Goal: Transaction & Acquisition: Book appointment/travel/reservation

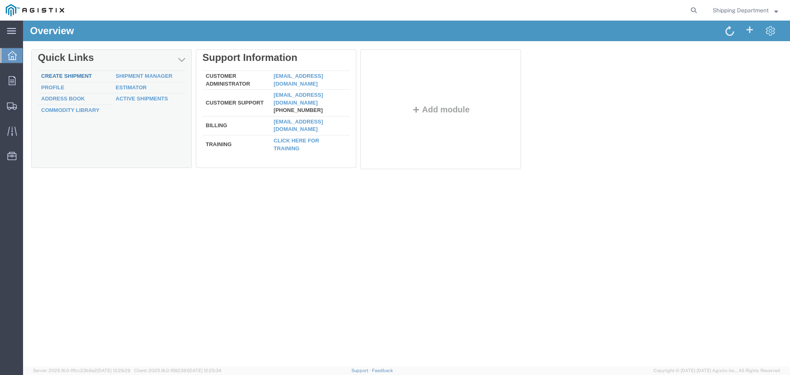
click at [68, 75] on link "Create Shipment" at bounding box center [66, 76] width 51 height 6
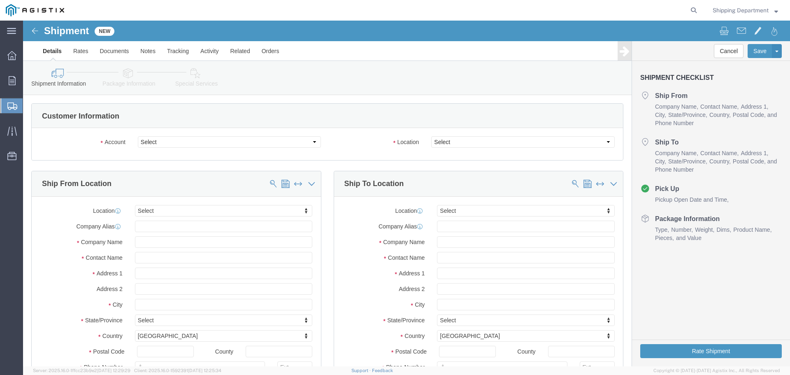
select select
click select "Select [PERSON_NAME] Manufacturing Co PG&E"
select select "9596"
click select "Select [PERSON_NAME] Manufacturing Co PG&E"
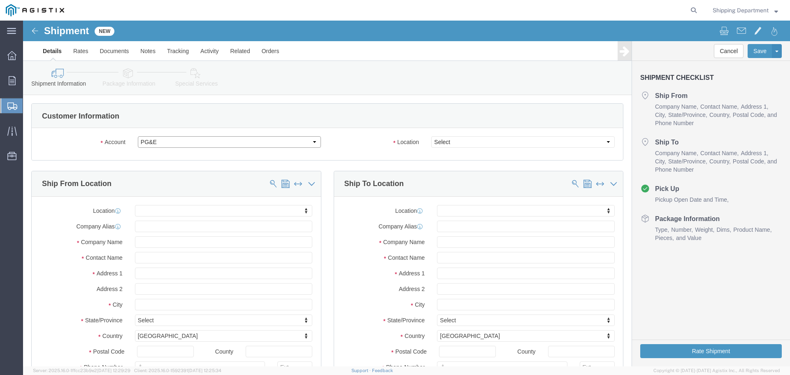
select select "PURCHORD"
select select
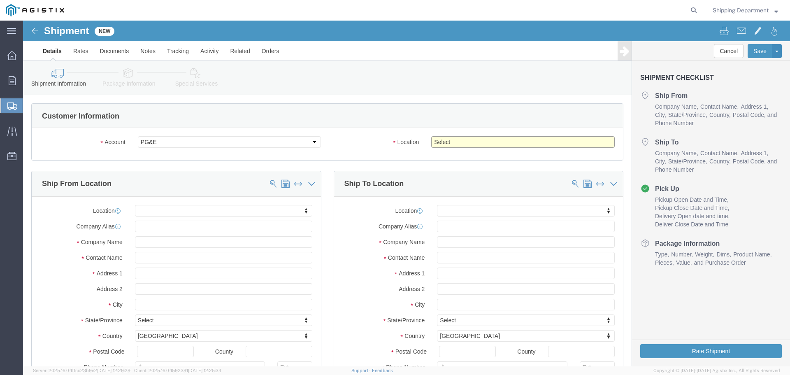
click select "Select All Others [GEOGRAPHIC_DATA] [GEOGRAPHIC_DATA] [GEOGRAPHIC_DATA] [GEOGRA…"
select select "19745"
click select "Select All Others [GEOGRAPHIC_DATA] [GEOGRAPHIC_DATA] [GEOGRAPHIC_DATA] [GEOGRA…"
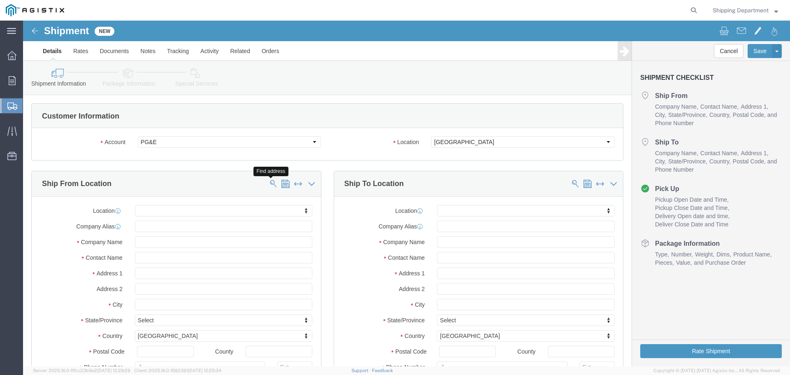
click span
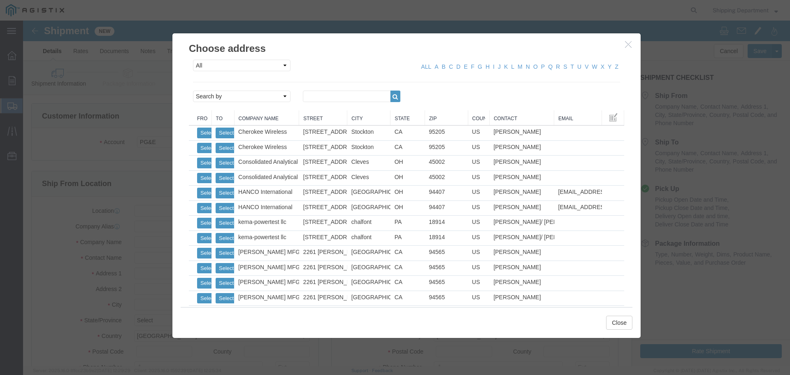
click link "Zip"
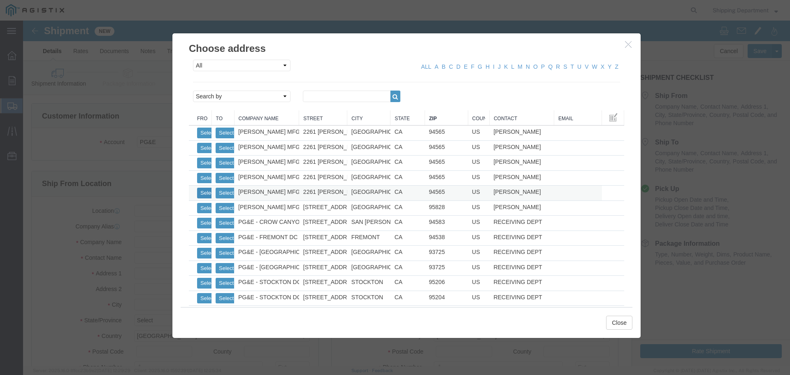
click button "Select"
select select
type input "[PERSON_NAME] MFG CO"
type input "[PERSON_NAME]"
type input "2261 [PERSON_NAME] CT"
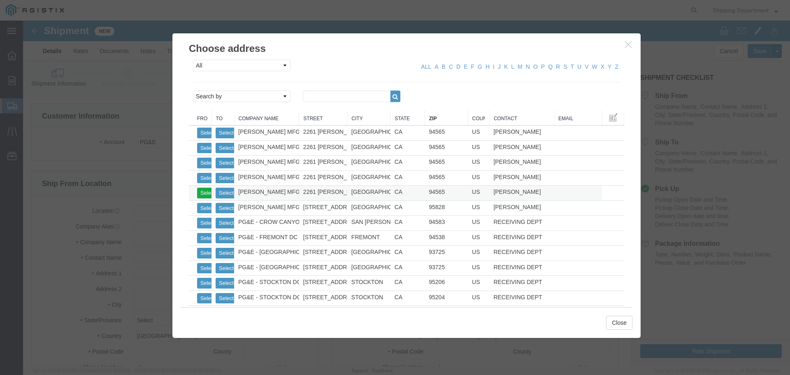
type input "[GEOGRAPHIC_DATA]"
type input "94565"
type input "5108563600"
select select "CA"
click button "Select"
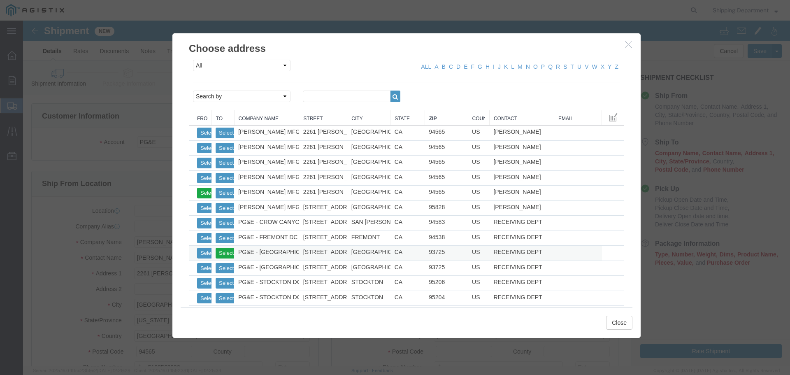
select select
type input "PG&E - [GEOGRAPHIC_DATA]"
type input "RECEIVING DEPT"
type input "[STREET_ADDRESS]"
type input "[GEOGRAPHIC_DATA]"
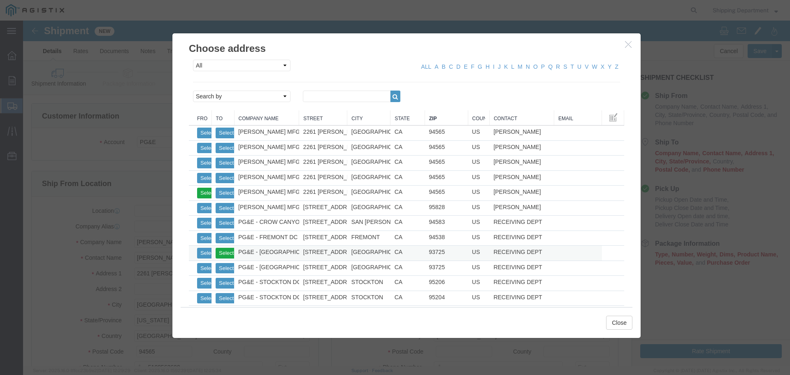
type input "93725"
type input "5108563600"
select select "CA"
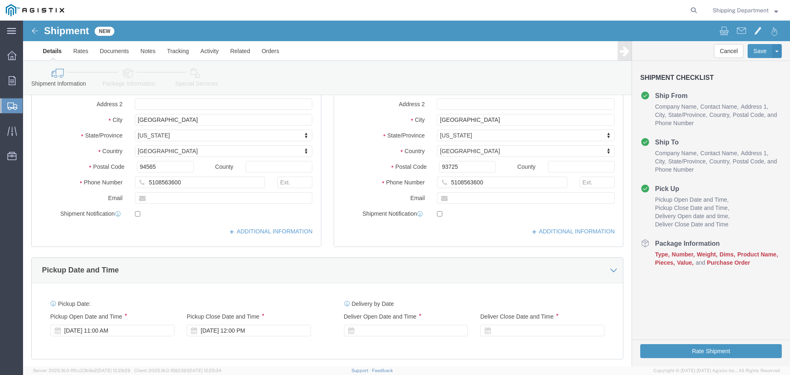
scroll to position [206, 0]
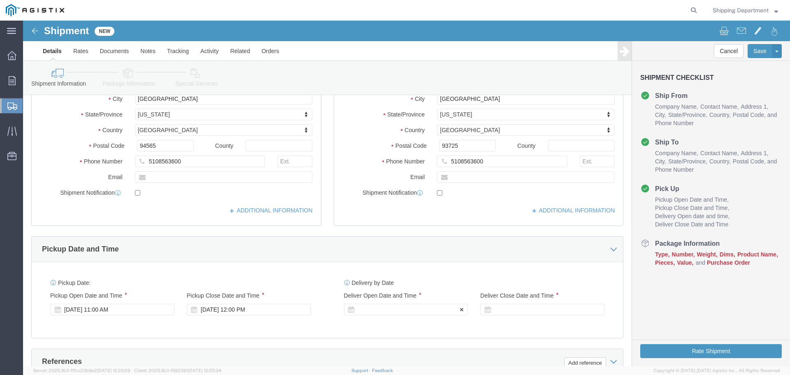
click div
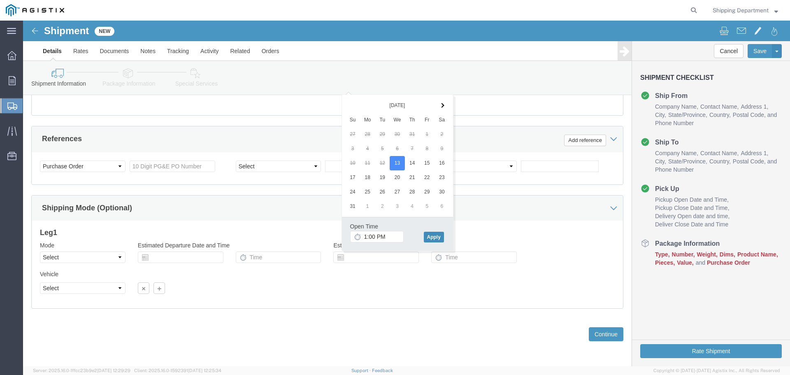
click button "Apply"
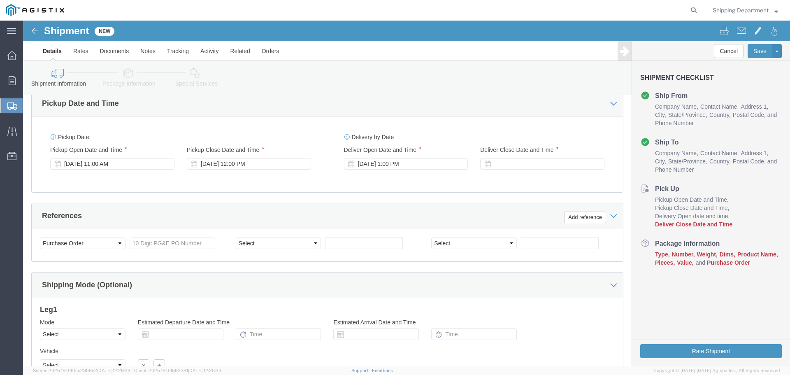
scroll to position [305, 0]
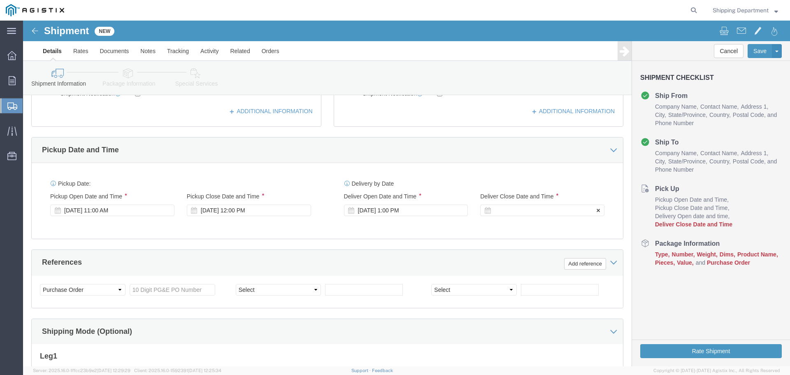
click div "Deliver Close Date Deliver Close Time Deliver Close Date and Time"
click div
click button "Apply"
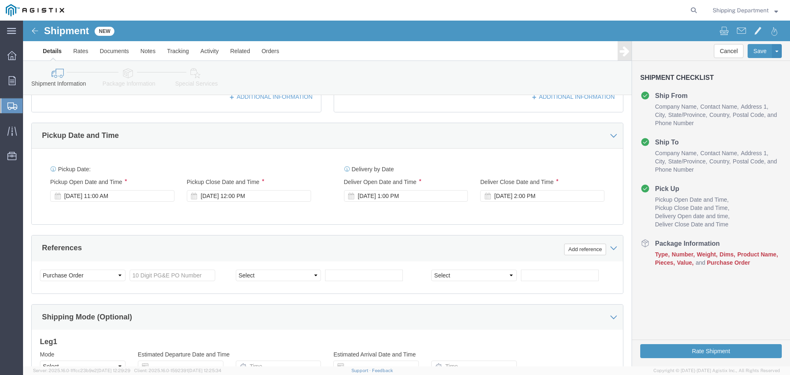
scroll to position [346, 0]
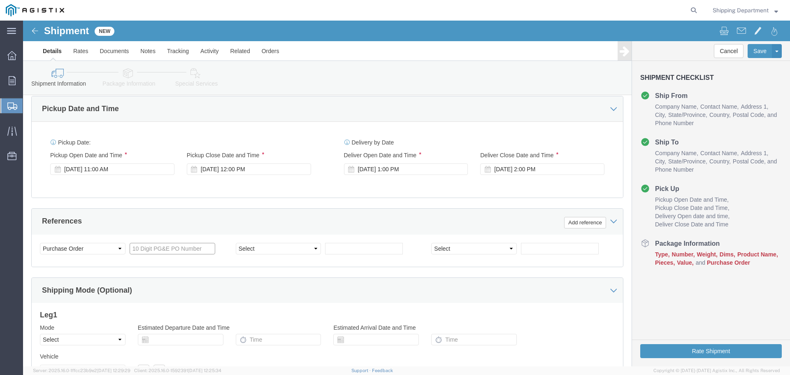
click input "text"
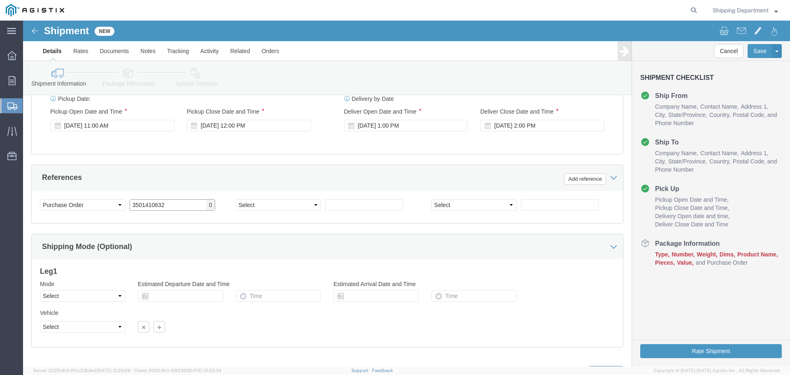
scroll to position [428, 0]
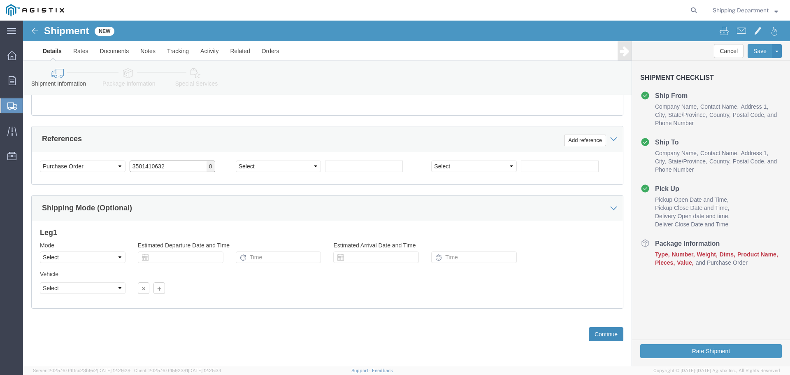
type input "3501410632"
click button "Continue"
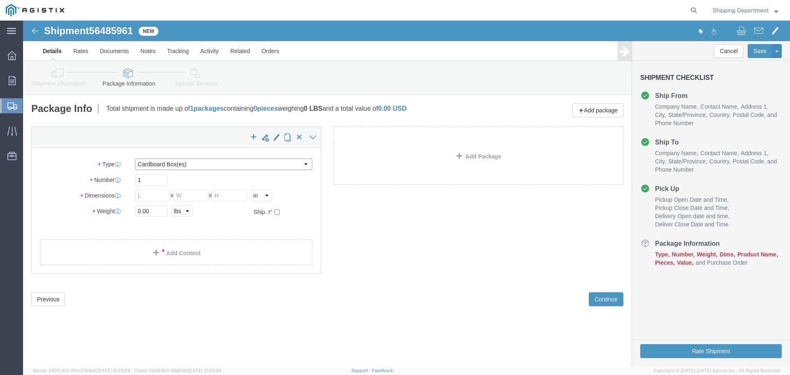
click select "Select Bulk Bundle(s) Cardboard Box(es) Carton(s) Crate(s) Drum(s) (Fiberboard)…"
select select "PONS"
click select "Select Bulk Bundle(s) Cardboard Box(es) Carton(s) Crate(s) Drum(s) (Fiberboard)…"
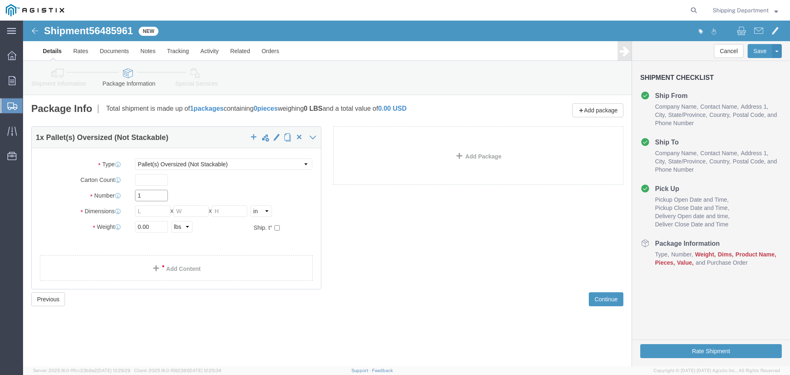
click input "1"
type input "10"
click input "text"
type input "96"
type input "48"
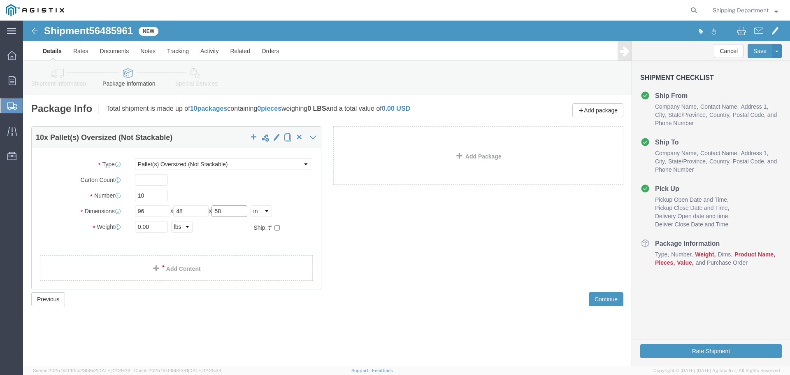
type input "58"
drag, startPoint x: 130, startPoint y: 208, endPoint x: 70, endPoint y: 201, distance: 60.4
click div "Weight 0.00 Select kgs lbs Ship. t°"
type input "16000"
click link "Add Content"
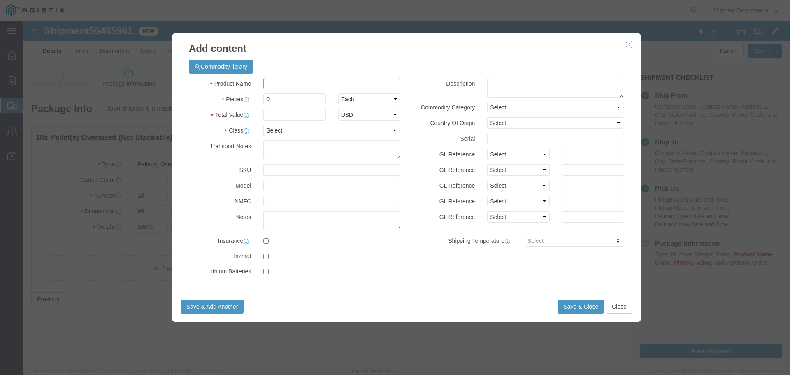
click input "text"
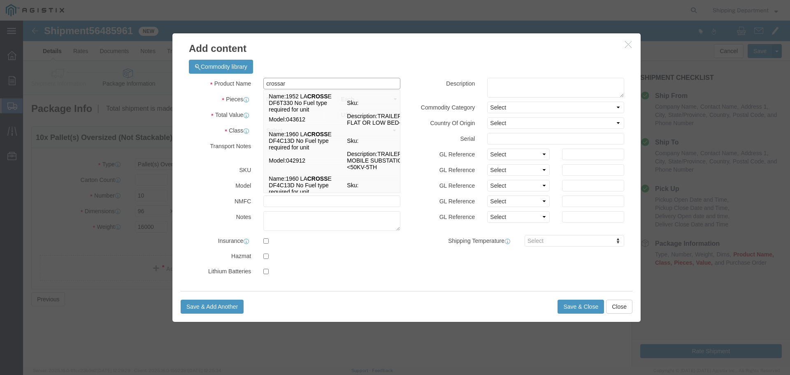
type input "crossarm"
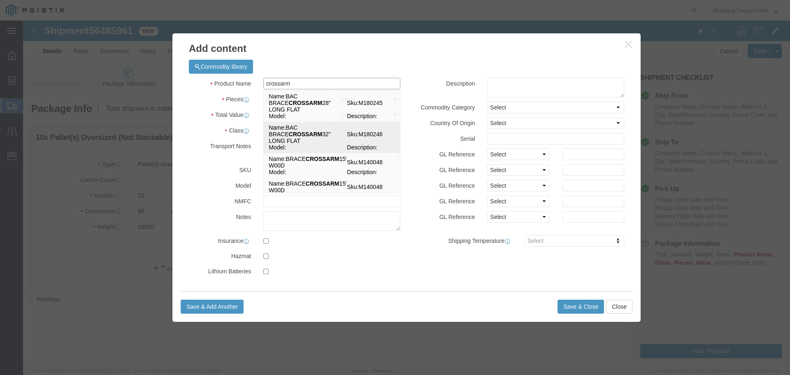
click td "Name: BAC BRACE CROSSARM 32" LONG FLAT"
select select
select select "USD"
type input "BAC BRACE CROSSARM 32" LONG FLAT"
type input "M180246"
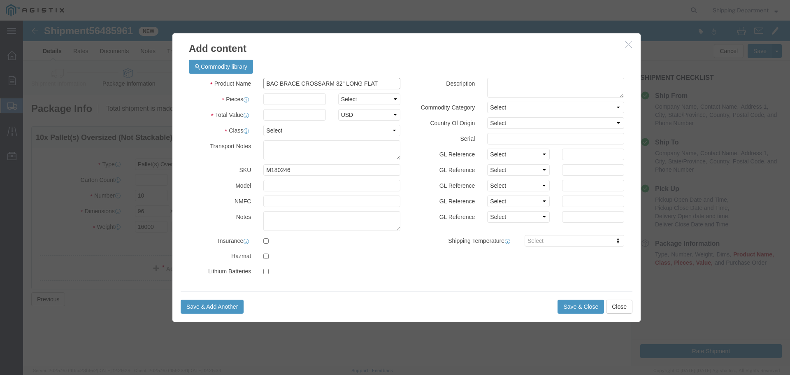
type input "BAC BRACE CROSSARM 32" LONG FLAT"
click input "text"
type input "420"
click input "text"
type input "1"
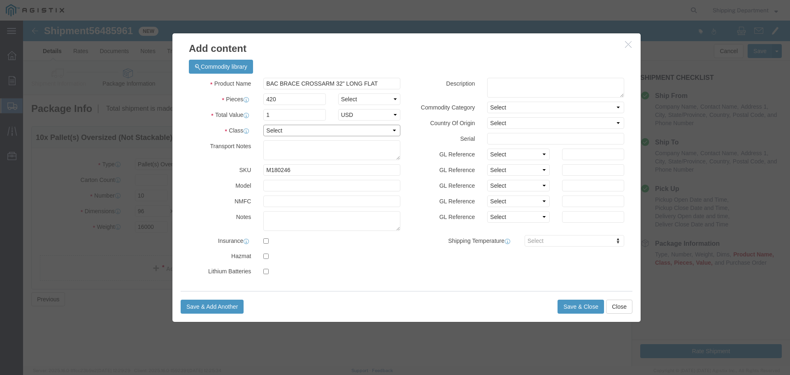
click select "Select 50 55 60 65 70 85 92.5 100 125 175 250 300 400"
select select "50"
click select "Select 50 55 60 65 70 85 92.5 100 125 175 250 300 400"
click input "M180246"
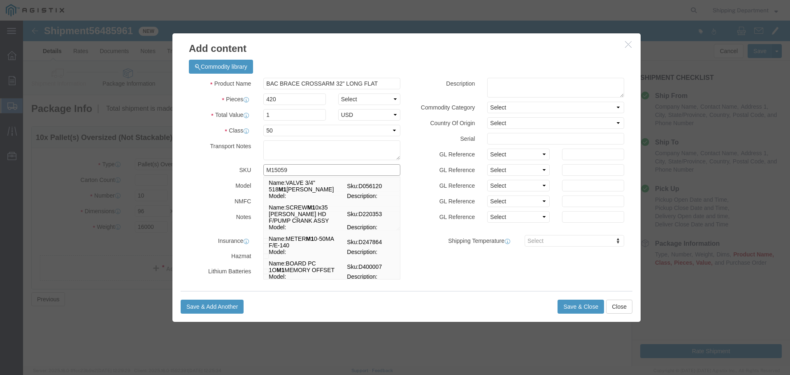
type input "M150591"
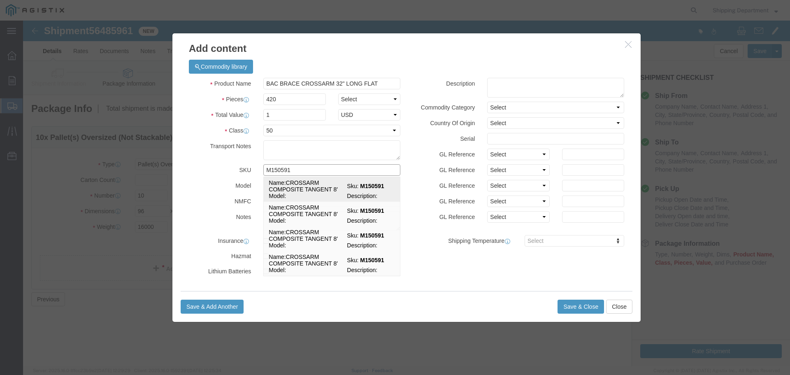
click td "Name: CROSSARM COMPOSITE TANGENT 8'"
select select
type input "CROSSARM COMPOSITE TANGENT 8'"
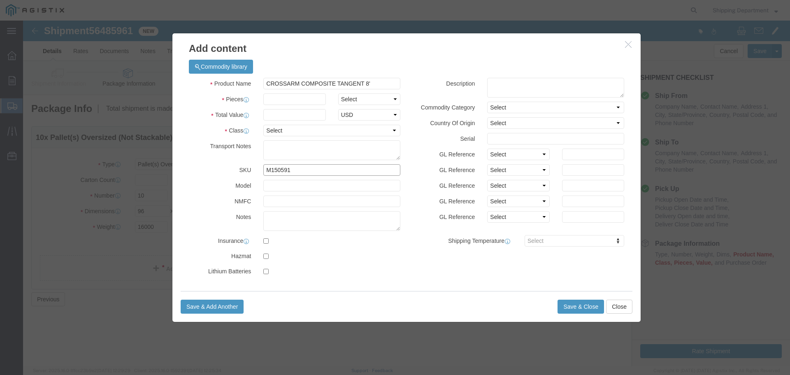
type input "M150591"
click input "text"
type input "420"
click input "text"
type input "1"
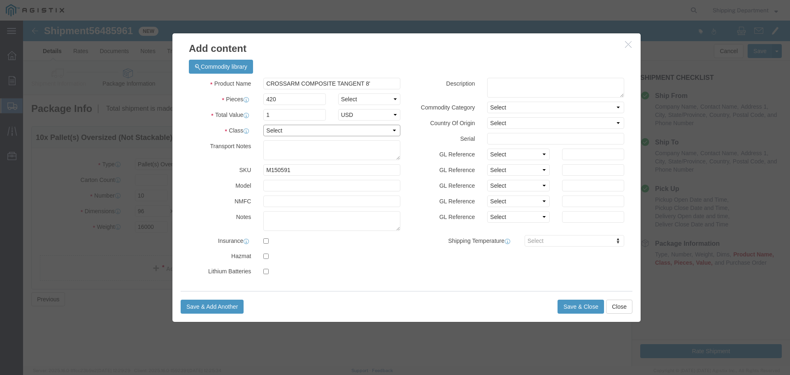
click select "Select 50 55 60 65 70 85 92.5 100 125 175 250 300 400"
select select "50"
click select "Select 50 55 60 65 70 85 92.5 100 125 175 250 300 400"
click button "Save & Close"
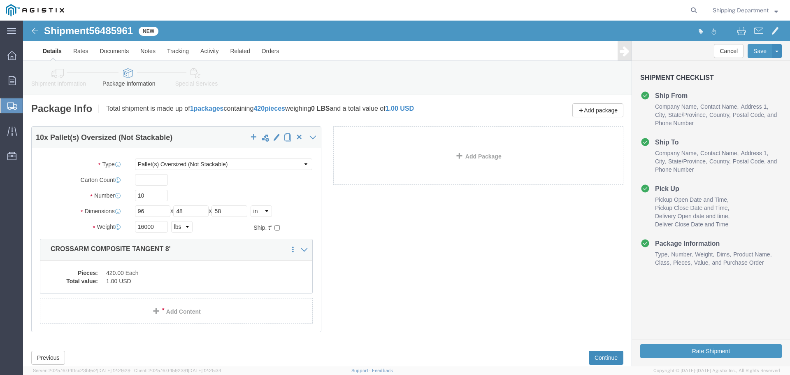
click button "Continue"
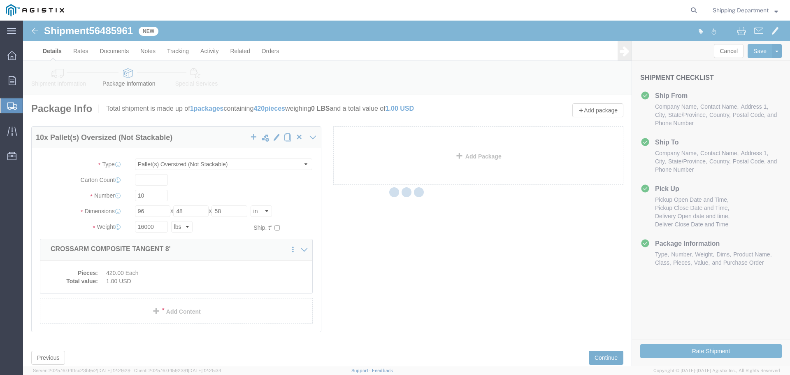
select select
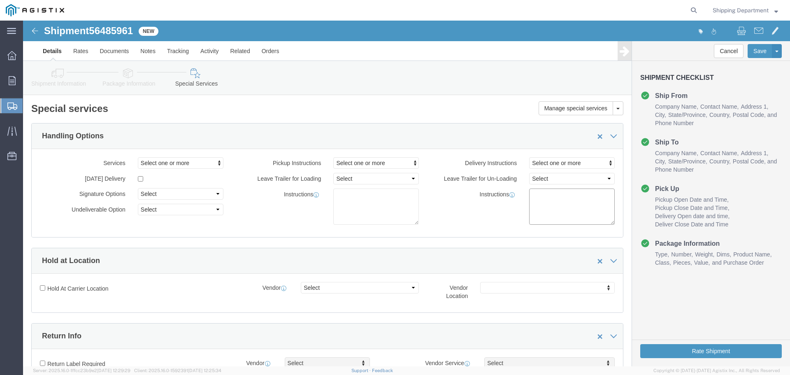
click textarea
type textarea "h"
click textarea "HOT NEEDS BY [DATE] PER PGE FRESNO!!!"
type textarea "HOT NEEDS BY [DATE] PER PGE FRESNO!!!"
click button "Rate Shipment"
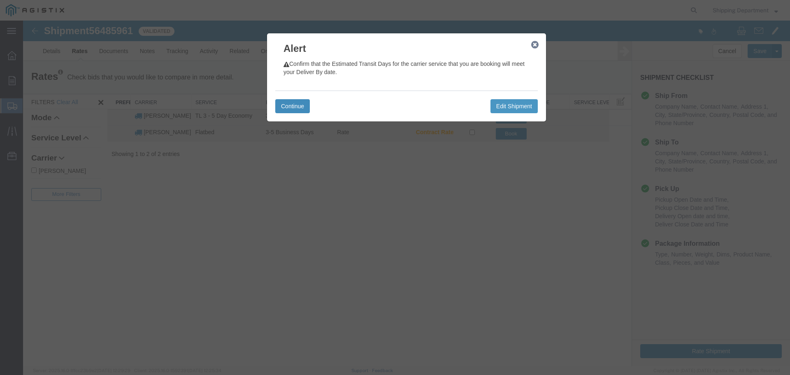
click at [288, 107] on button "Continue" at bounding box center [292, 106] width 35 height 14
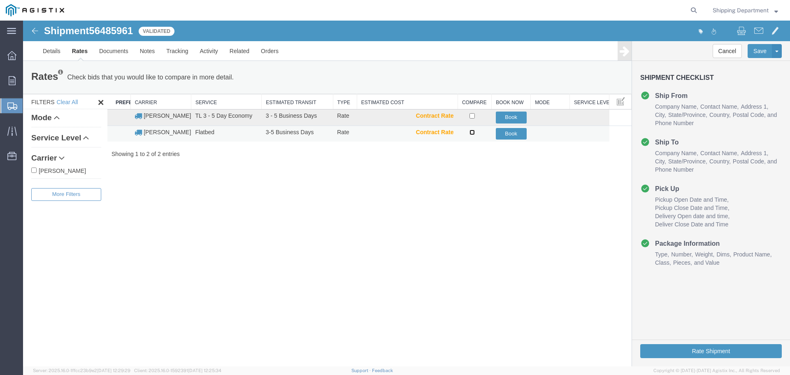
click at [472, 133] on input "checkbox" at bounding box center [471, 132] width 5 height 5
checkbox input "true"
click at [517, 135] on button "Book" at bounding box center [511, 134] width 31 height 12
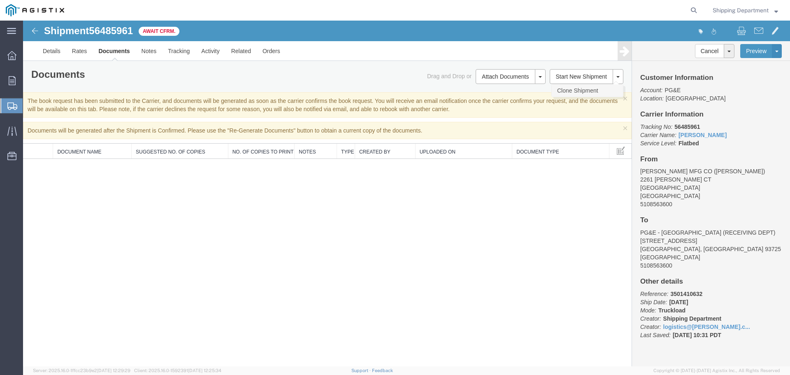
click at [566, 89] on link "Clone Shipment" at bounding box center [587, 90] width 71 height 12
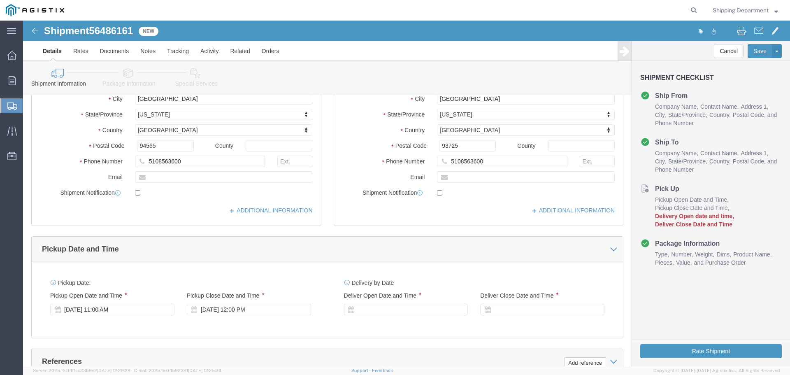
scroll to position [247, 0]
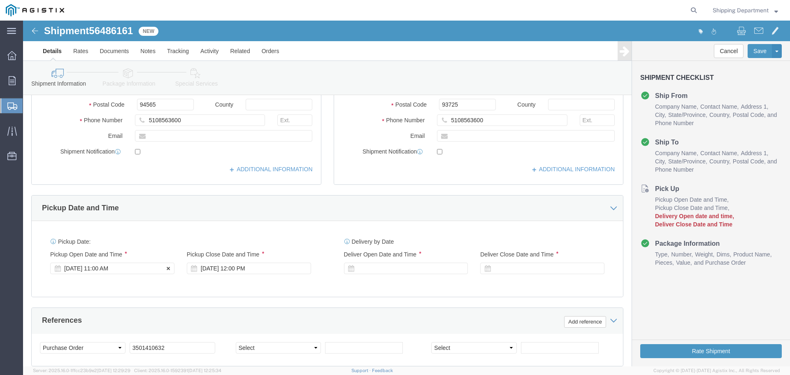
click div "[DATE] 11:00 AM"
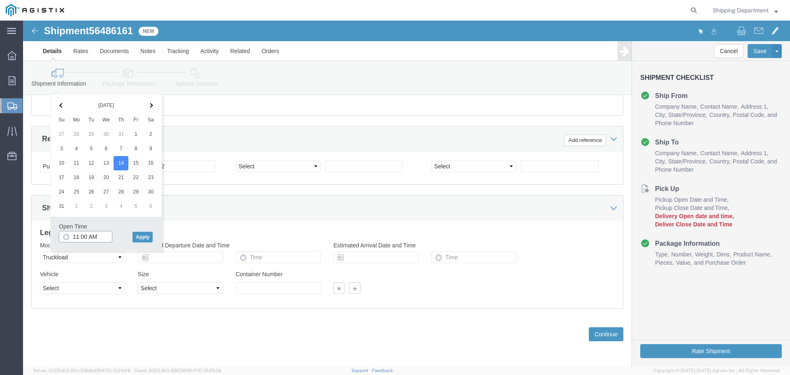
click input "11:00 AM"
type input "6:00 AM"
click button "Apply"
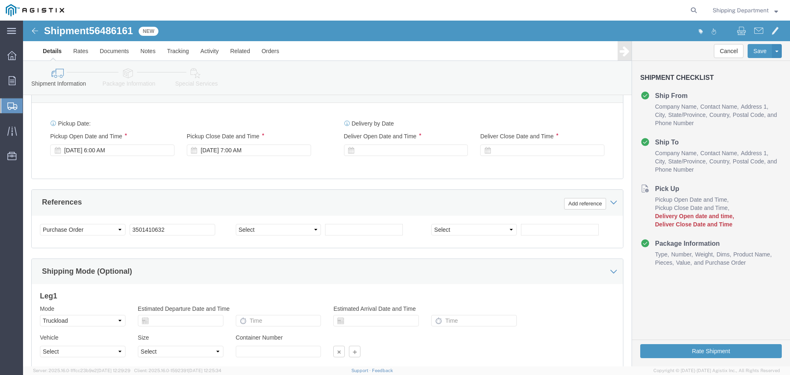
scroll to position [346, 0]
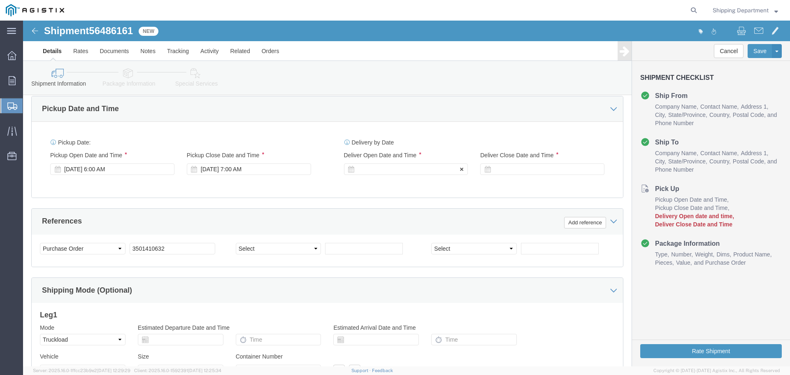
click div
click button "Apply"
click div
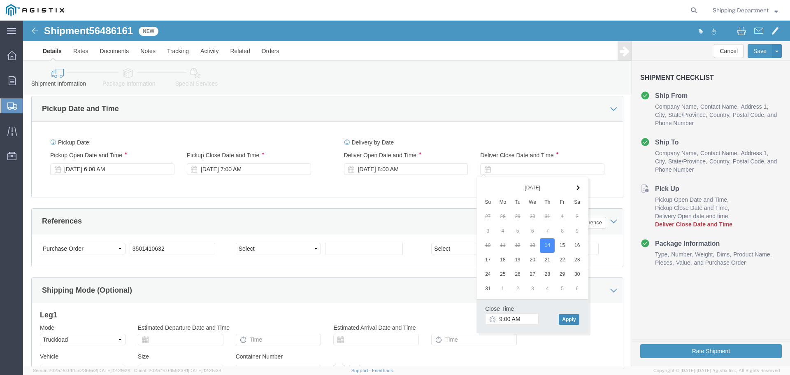
click button "Apply"
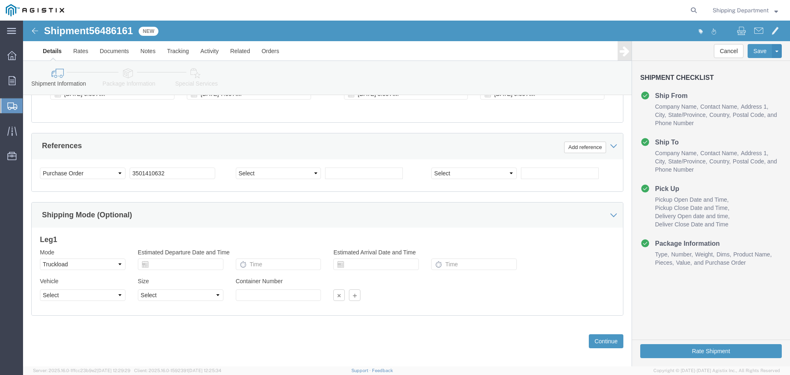
scroll to position [428, 0]
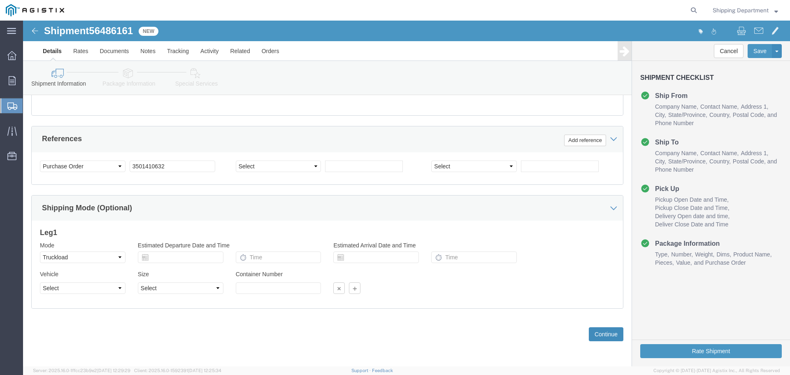
click button "Continue"
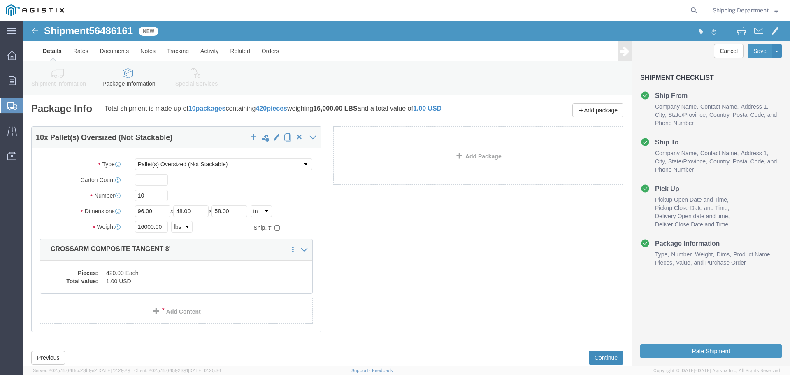
click button "Continue"
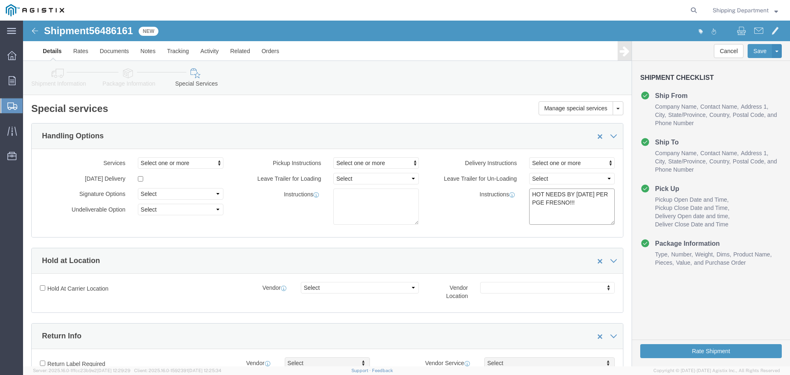
click textarea "HOT NEEDS BY [DATE] PER PGE FRESNO!!!"
type textarea "HOT NEEDS BY [DATE] PER PGE FRESNO!!! 2ND TRUCK SCHEDULED"
click button "Rate Shipment"
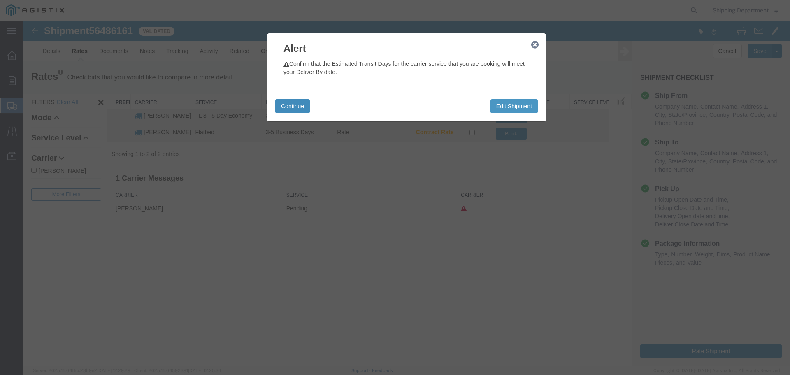
click at [288, 102] on button "Continue" at bounding box center [292, 106] width 35 height 14
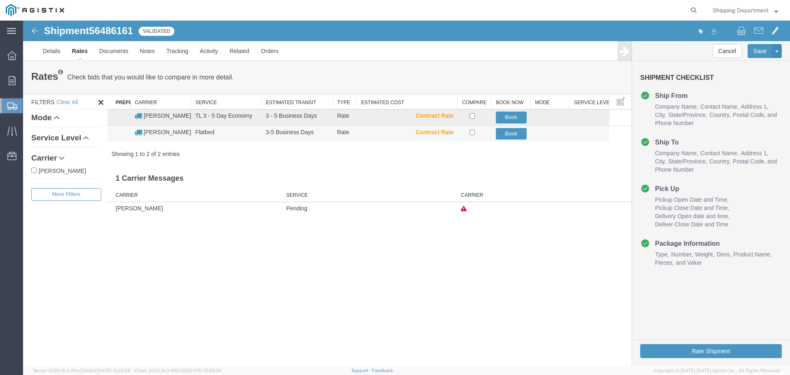
click at [472, 135] on td at bounding box center [474, 133] width 34 height 16
click at [471, 134] on input "checkbox" at bounding box center [471, 132] width 5 height 5
checkbox input "true"
click at [512, 135] on button "Book" at bounding box center [511, 134] width 31 height 12
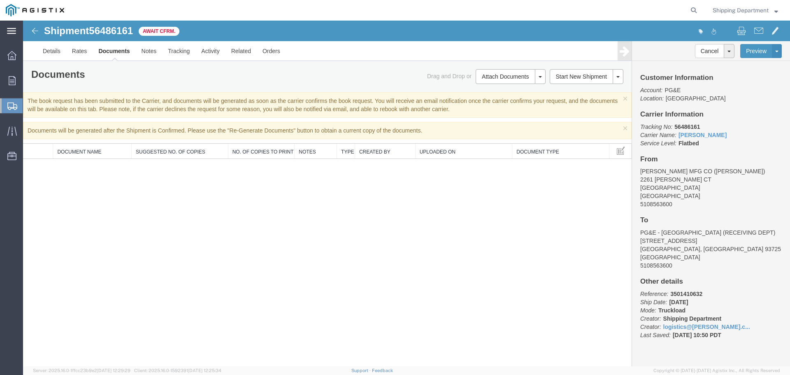
click at [15, 32] on icon at bounding box center [11, 31] width 9 height 6
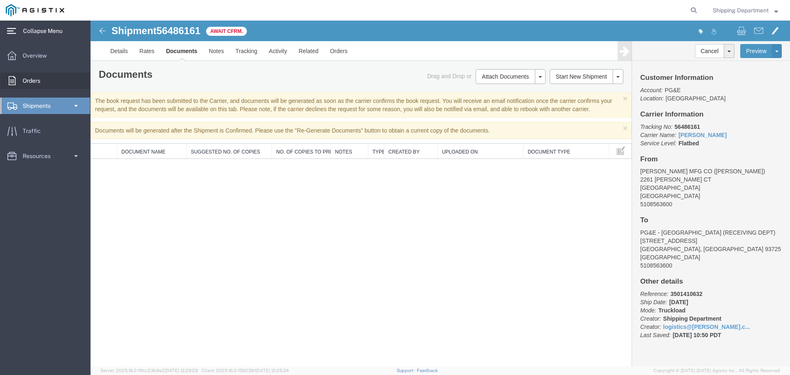
click at [32, 77] on span "Orders" at bounding box center [34, 80] width 23 height 16
click at [30, 82] on span "Orders" at bounding box center [34, 80] width 23 height 16
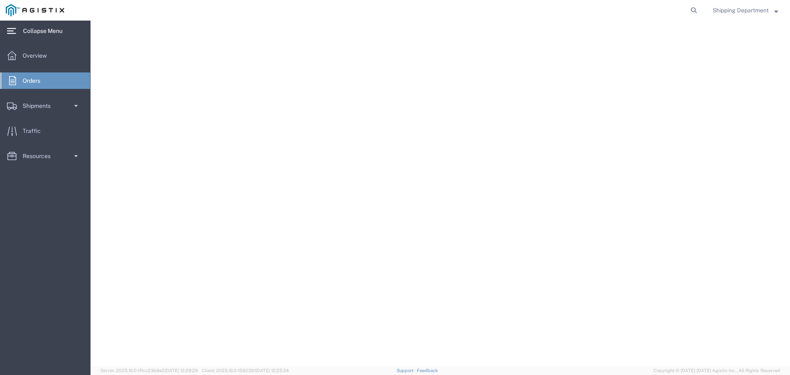
click at [29, 82] on span "Orders" at bounding box center [34, 80] width 23 height 16
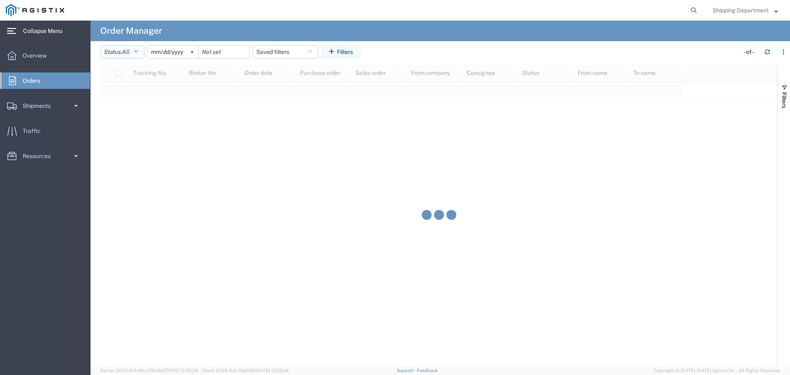
click at [129, 51] on span "All" at bounding box center [125, 52] width 7 height 7
click at [114, 68] on span "All" at bounding box center [149, 70] width 96 height 13
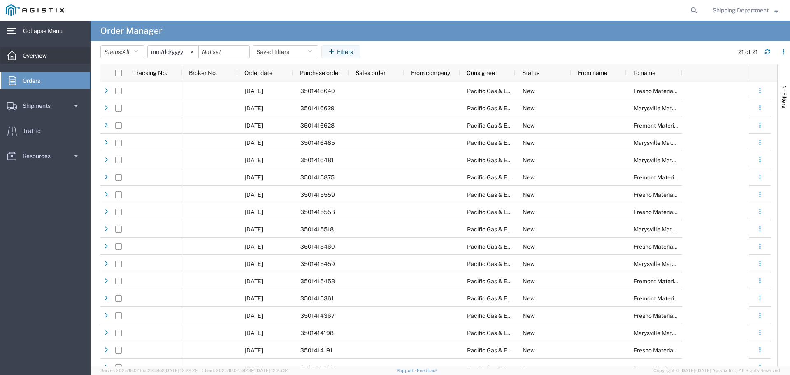
click at [33, 57] on span "Overview" at bounding box center [38, 55] width 30 height 16
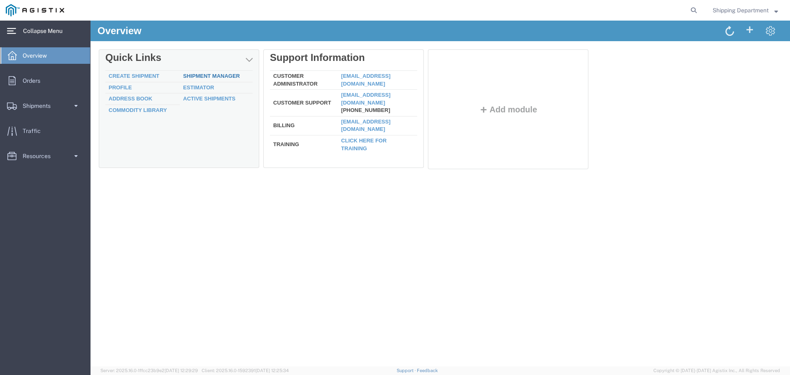
click at [215, 76] on link "Shipment Manager" at bounding box center [211, 76] width 57 height 6
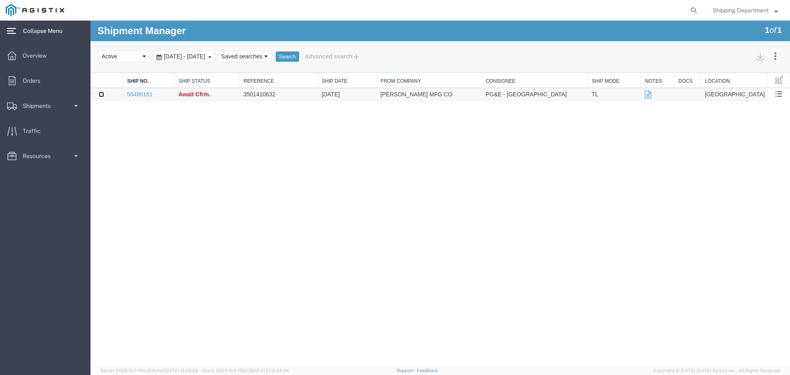
click at [102, 94] on input "checkbox" at bounding box center [101, 94] width 5 height 5
checkbox input "true"
click at [742, 79] on link "Cancel" at bounding box center [751, 82] width 71 height 12
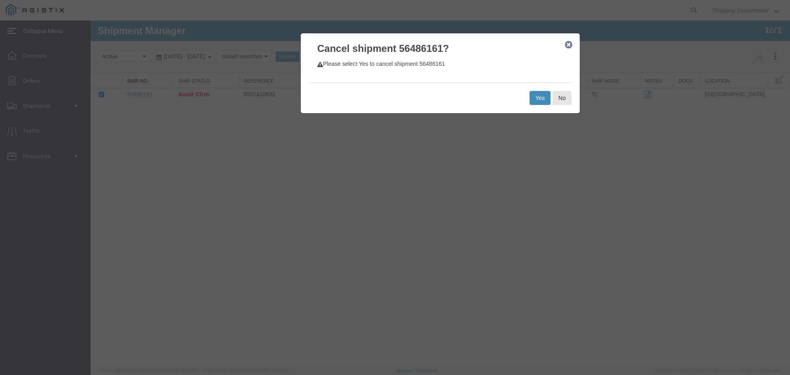
click at [536, 98] on button "Yes" at bounding box center [539, 98] width 21 height 14
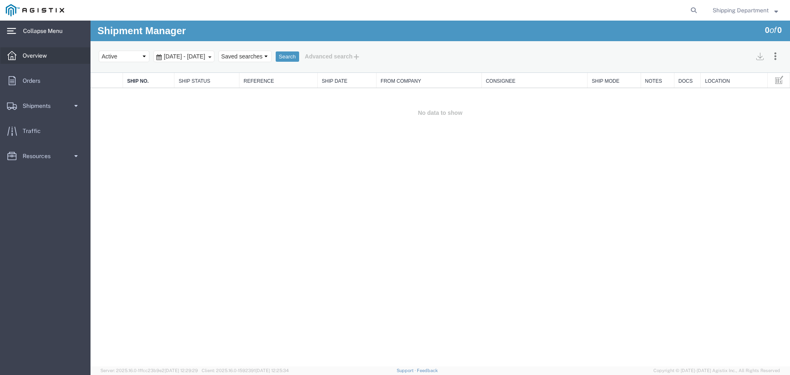
click at [23, 55] on span "Overview" at bounding box center [38, 55] width 30 height 16
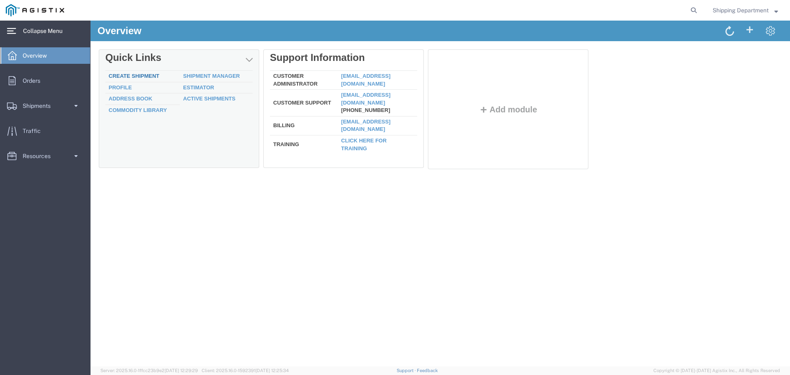
click at [127, 77] on link "Create Shipment" at bounding box center [134, 76] width 51 height 6
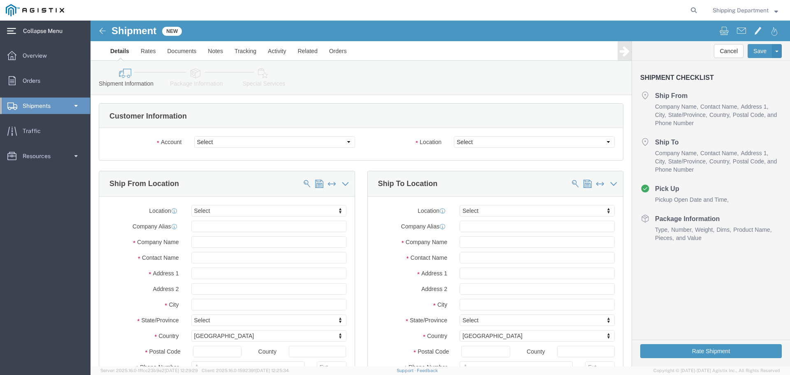
select select
click select "Select [PERSON_NAME] Manufacturing Co PG&E"
select select "9596"
click select "Select [PERSON_NAME] Manufacturing Co PG&E"
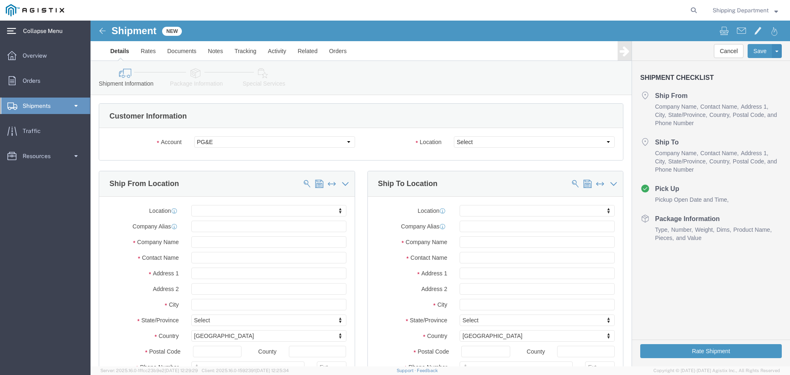
select select "PURCHORD"
select select
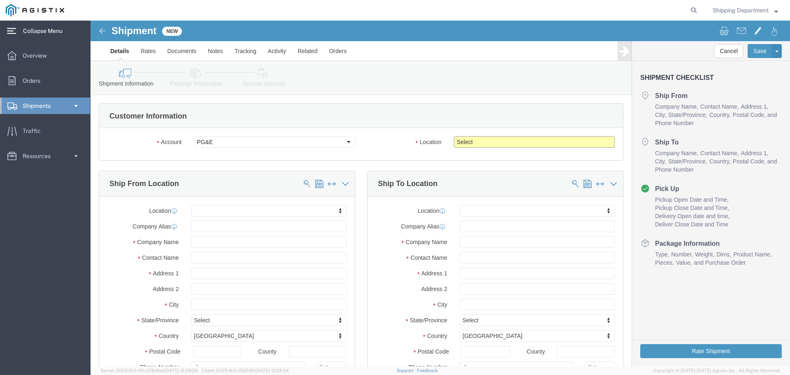
click select "Select All Others [GEOGRAPHIC_DATA] [GEOGRAPHIC_DATA] [GEOGRAPHIC_DATA] [GEOGRA…"
select select "19996"
click select "Select All Others [GEOGRAPHIC_DATA] [GEOGRAPHIC_DATA] [GEOGRAPHIC_DATA] [GEOGRA…"
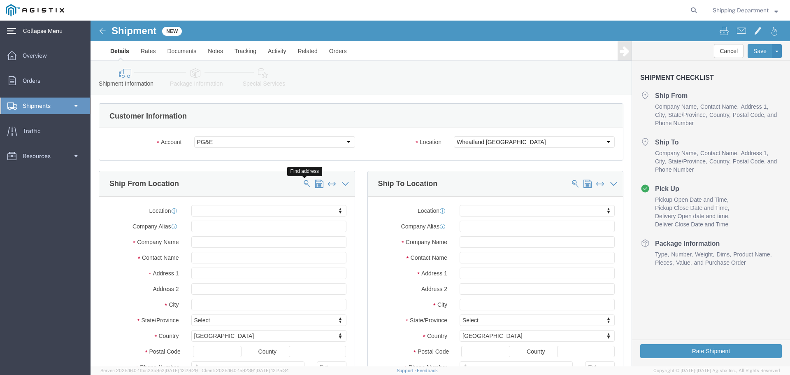
click span
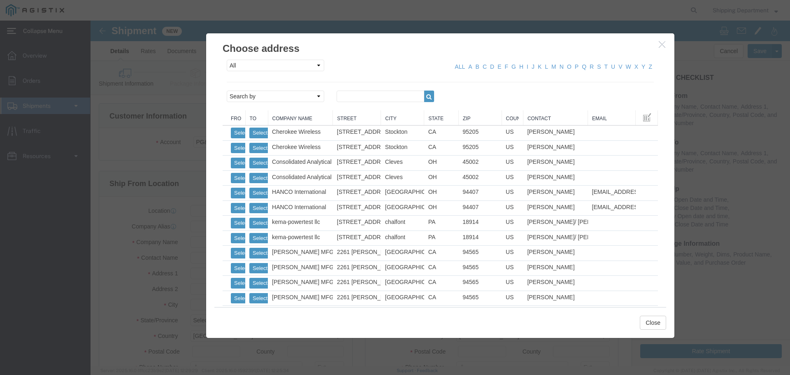
click th "Zip"
click link "Zip"
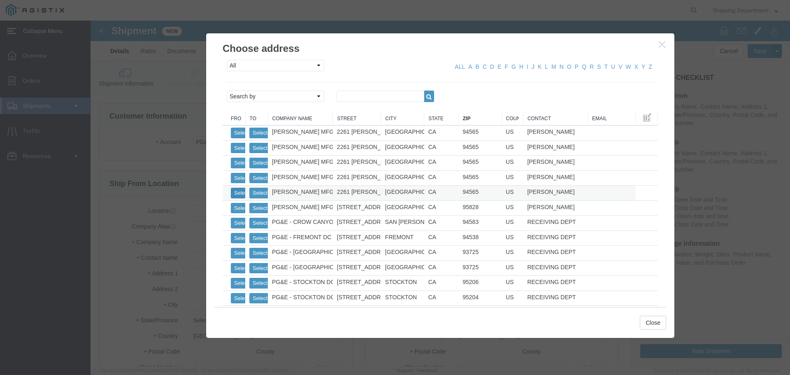
click button "Select"
select select
type input "[PERSON_NAME] MFG CO"
type input "[PERSON_NAME]"
type input "2261 [PERSON_NAME] CT"
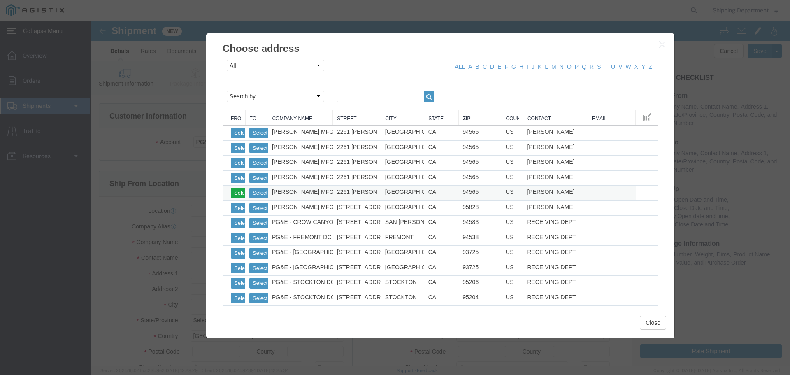
type input "[GEOGRAPHIC_DATA]"
type input "94565"
type input "5108563600"
select select "CA"
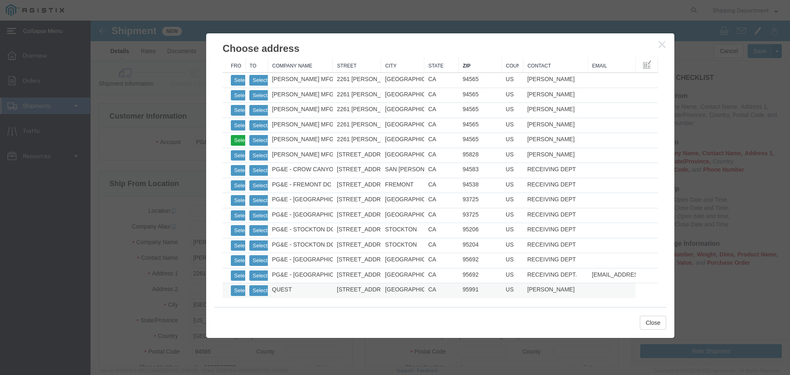
scroll to position [54, 0]
click button "Select"
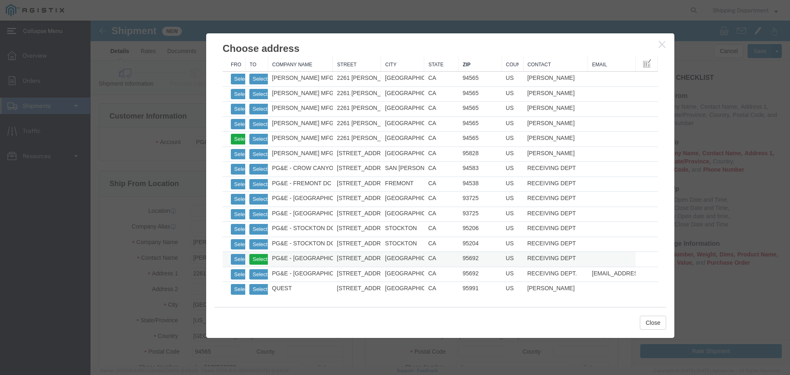
select select
type input "PG&E - [GEOGRAPHIC_DATA]"
type input "RECEIVING DEPT"
type input "[STREET_ADDRESS]"
type input "[GEOGRAPHIC_DATA]"
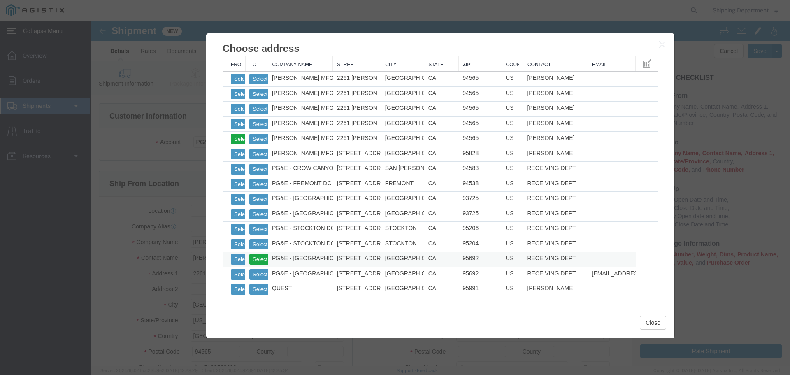
type input "95692"
type input "5108563600"
select select "CA"
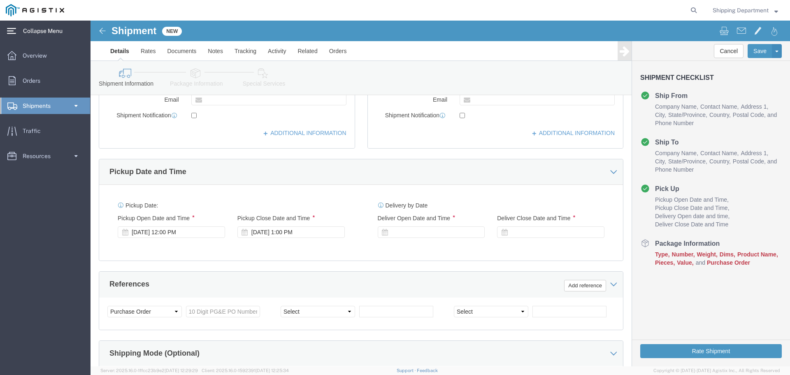
scroll to position [288, 0]
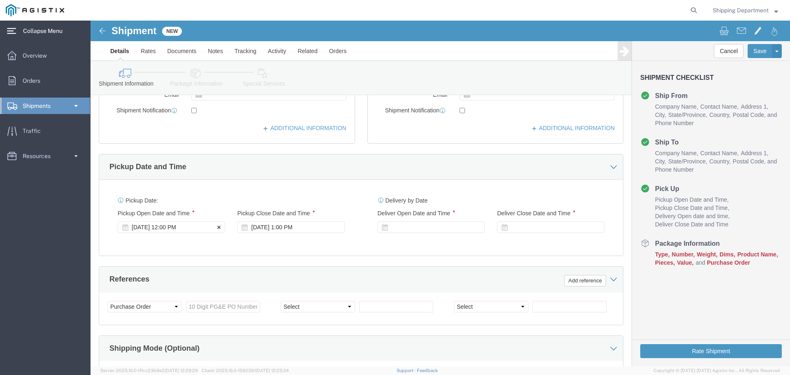
click div "[DATE] 12:00 PM"
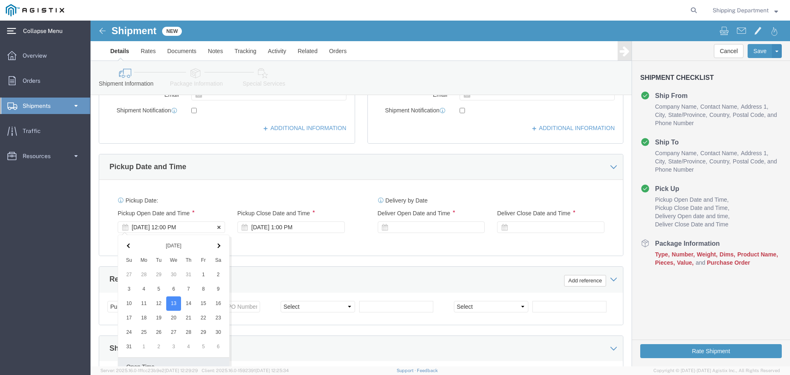
scroll to position [428, 0]
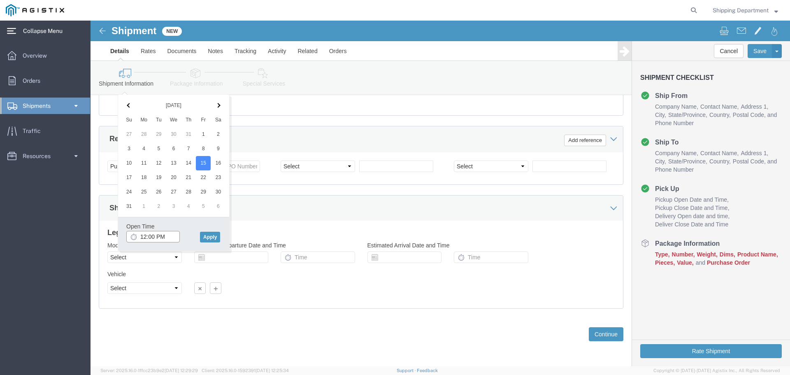
click input "12:00 PM"
click input "6:00 PM"
type input "6:00 AM"
click button "Apply"
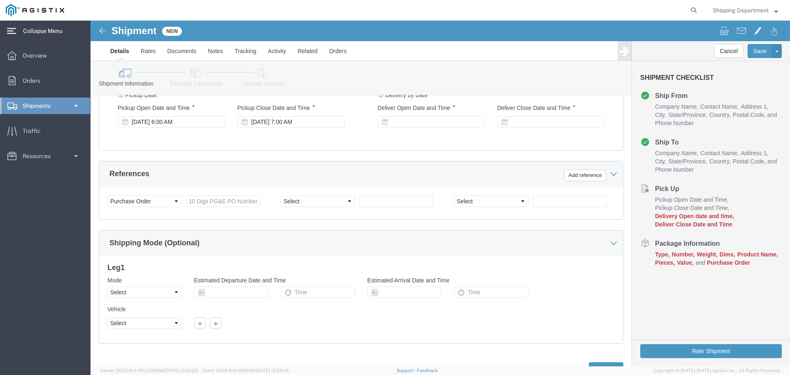
scroll to position [346, 0]
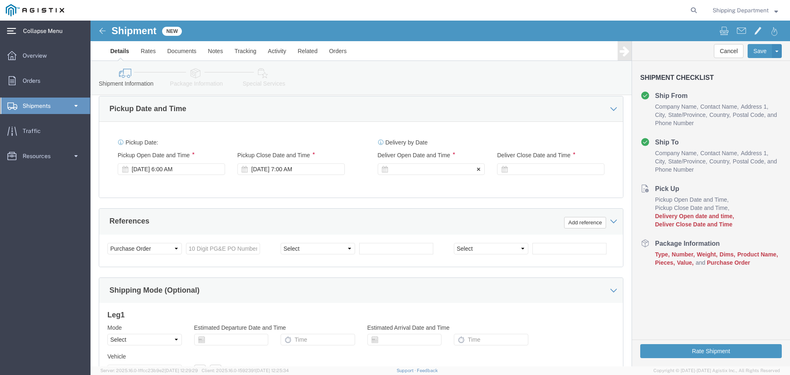
click div
click button "Apply"
click div
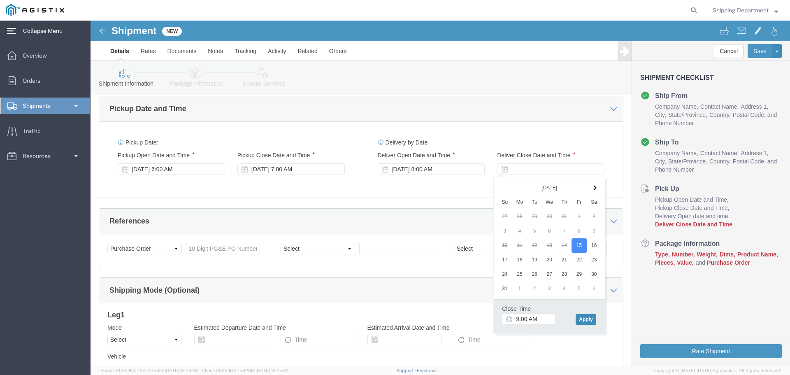
click button "Apply"
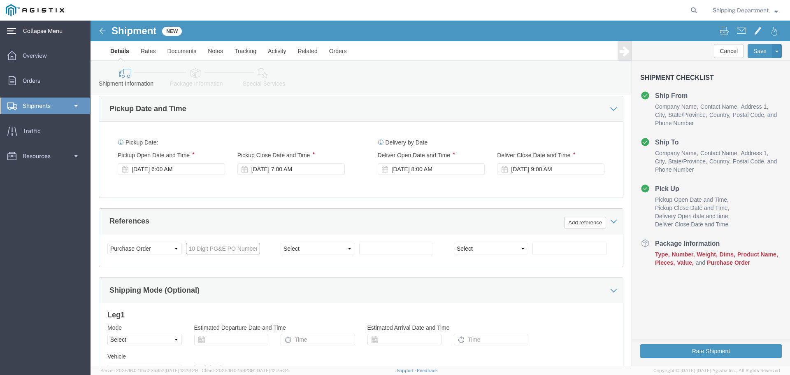
click input "text"
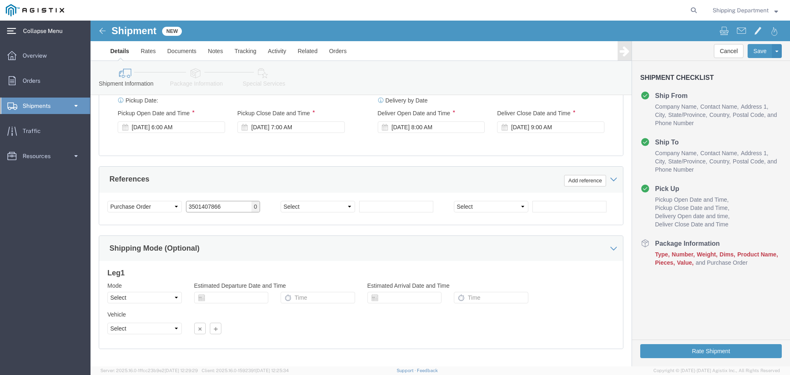
scroll to position [428, 0]
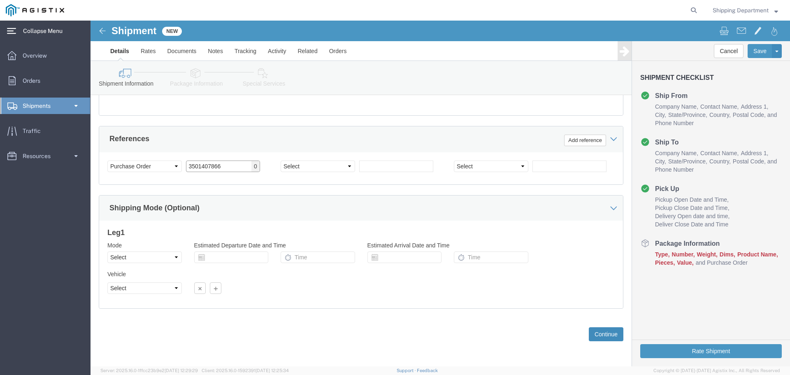
type input "3501407866"
click button "Continue"
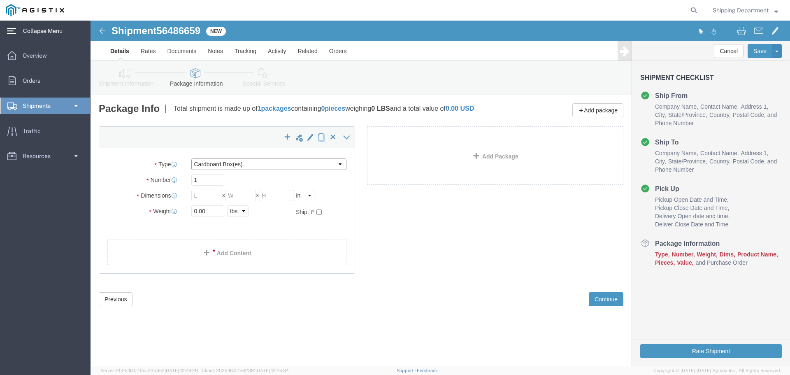
click select "Select Bulk Bundle(s) Cardboard Box(es) Carton(s) Crate(s) Drum(s) (Fiberboard)…"
select select "POST"
click select "Select Bulk Bundle(s) Cardboard Box(es) Carton(s) Crate(s) Drum(s) (Fiberboard)…"
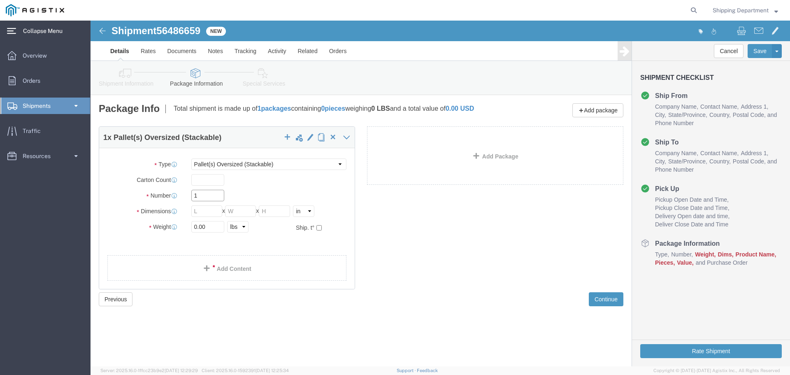
click input "1"
type input "10"
click input "text"
type input "96"
type input "48"
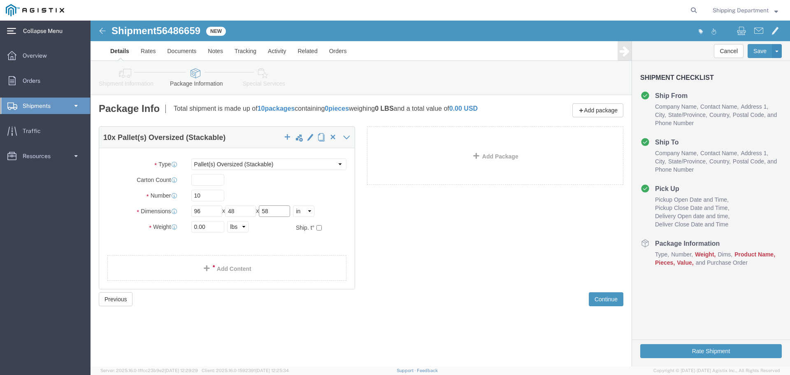
type input "58"
drag, startPoint x: 116, startPoint y: 214, endPoint x: 83, endPoint y: 211, distance: 33.5
click div "Weight Total weight of packages in pounds or kilograms 0.00 Select kgs lbs Ship…"
type input "16000"
click link "Add Content"
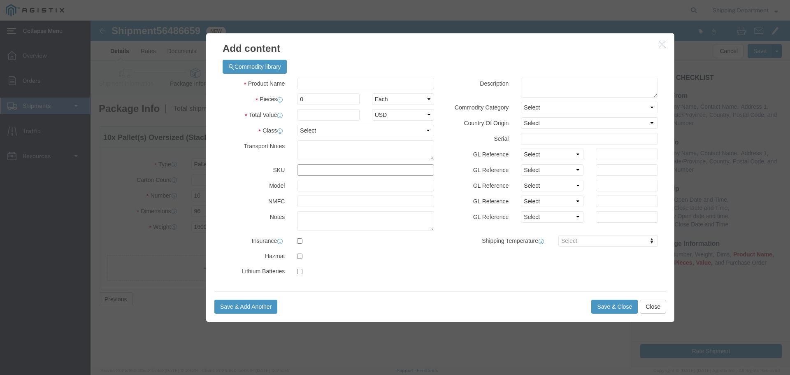
click input "text"
click input "KM150591"
type input "KM150591"
click input "text"
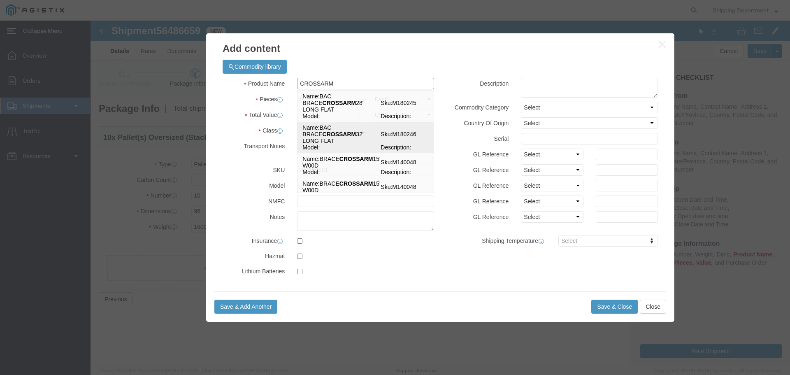
type input "CROSSARM"
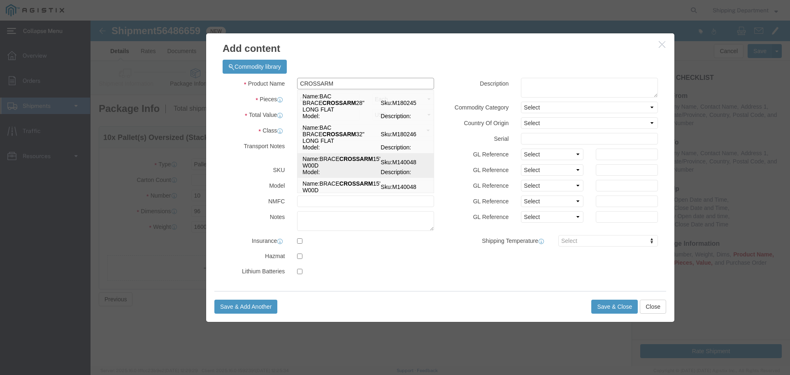
click strong "CROSSARM"
select select
select select "USD"
type input "BRACE CROSSARM 15' W00D"
type input "M140048"
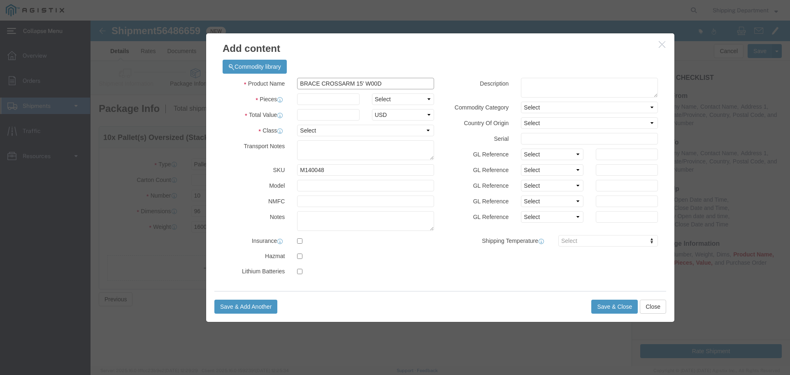
type input "BRACE CROSSARM 15' W00D"
click input "text"
click input "M140048"
type input "M150591"
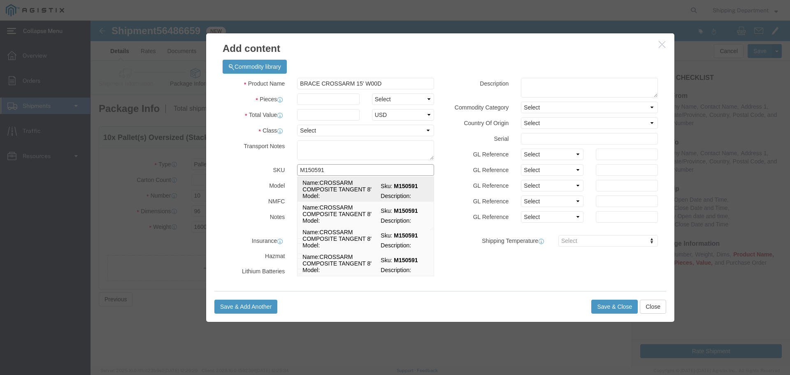
click td "Name: CROSSARM COMPOSITE TANGENT 8'"
type input "CROSSARM COMPOSITE TANGENT 8'"
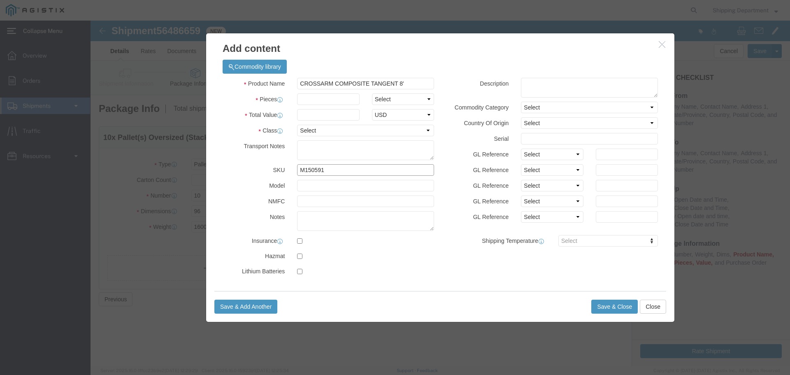
type input "M150591"
click input "text"
type input "420"
click input "text"
type input "1"
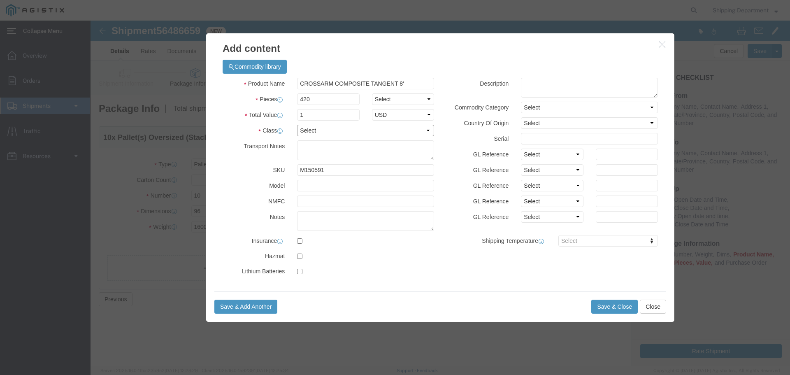
click select "Select 50 55 60 65 70 85 92.5 100 125 175 250 300 400"
select select "50"
click select "Select 50 55 60 65 70 85 92.5 100 125 175 250 300 400"
click button "Save & Close"
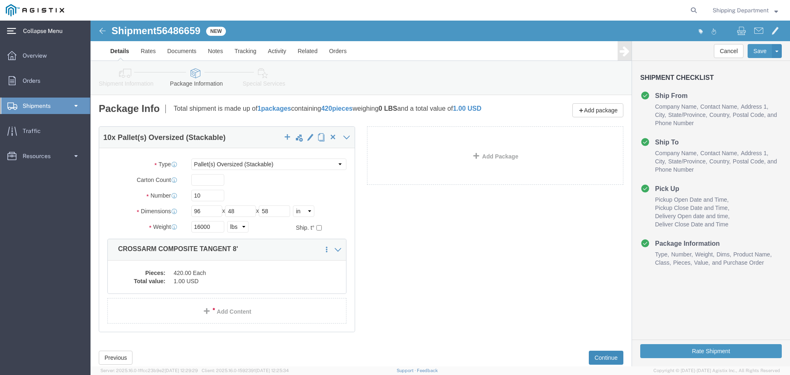
click button "Continue"
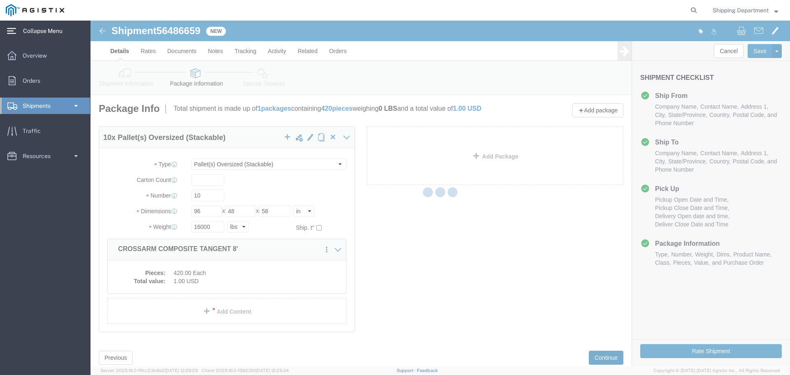
select select
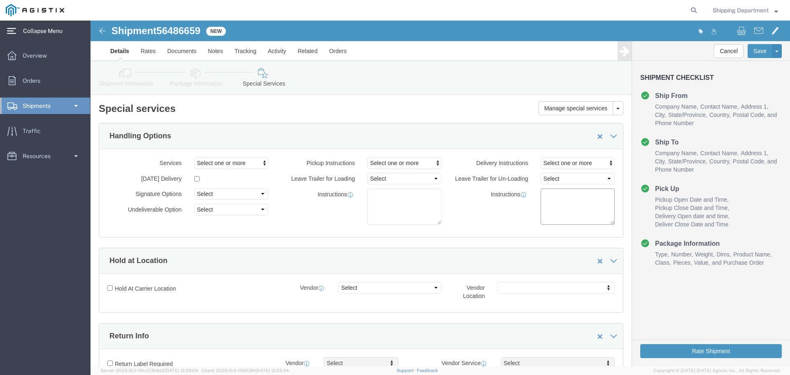
click textarea
type textarea "PGE WHEATLAND OUT OF CROSSARM NEEDS ASAP."
click button "Rate Shipment"
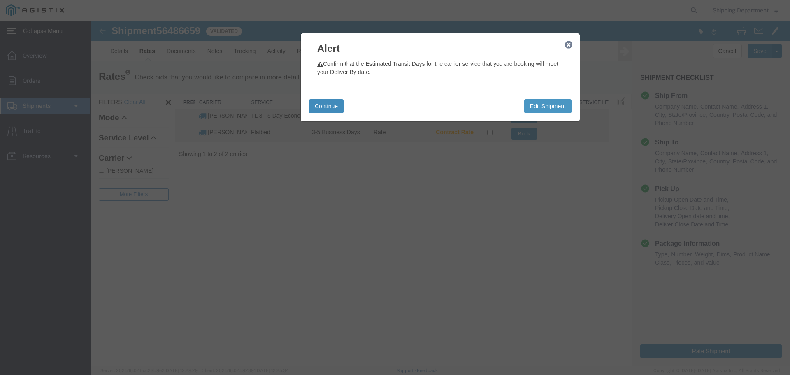
click at [325, 107] on button "Continue" at bounding box center [326, 106] width 35 height 14
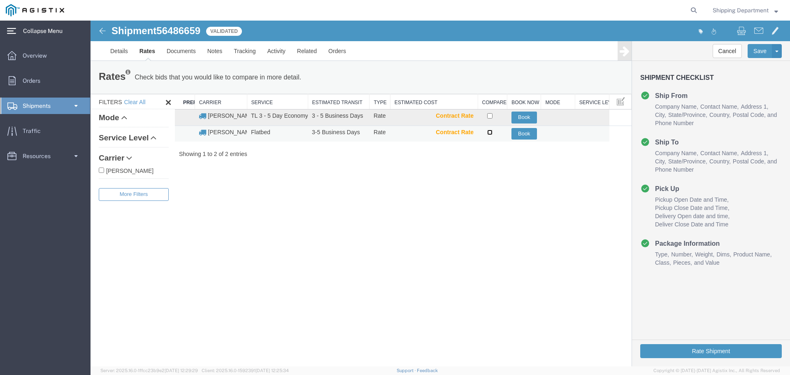
click at [490, 132] on input "checkbox" at bounding box center [489, 132] width 5 height 5
checkbox input "true"
click at [524, 132] on button "Book" at bounding box center [524, 134] width 26 height 12
